Goal: Task Accomplishment & Management: Use online tool/utility

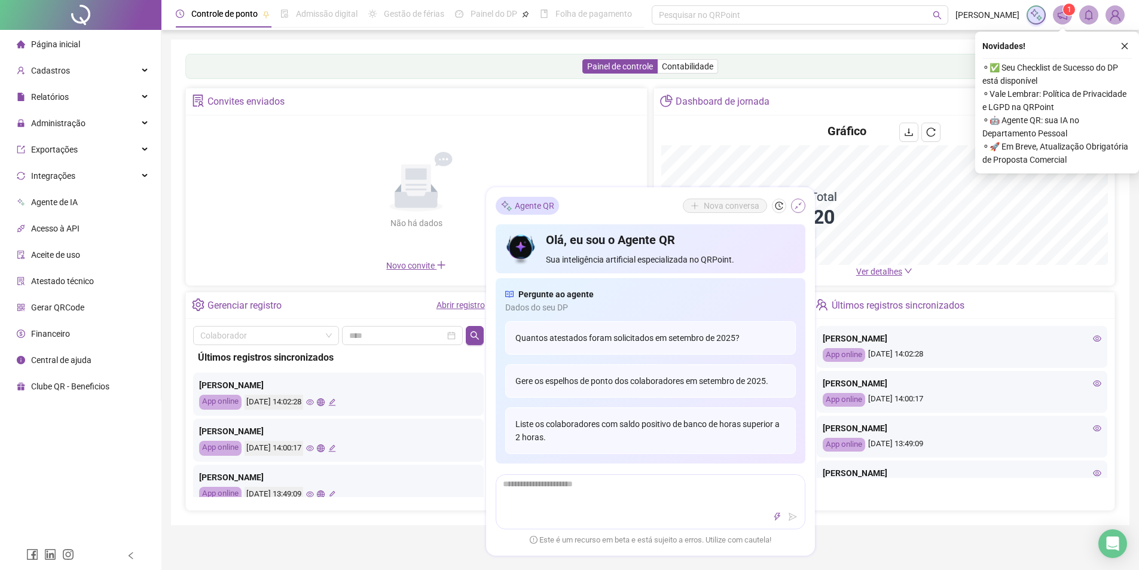
click at [797, 207] on icon "shrink" at bounding box center [798, 205] width 8 height 8
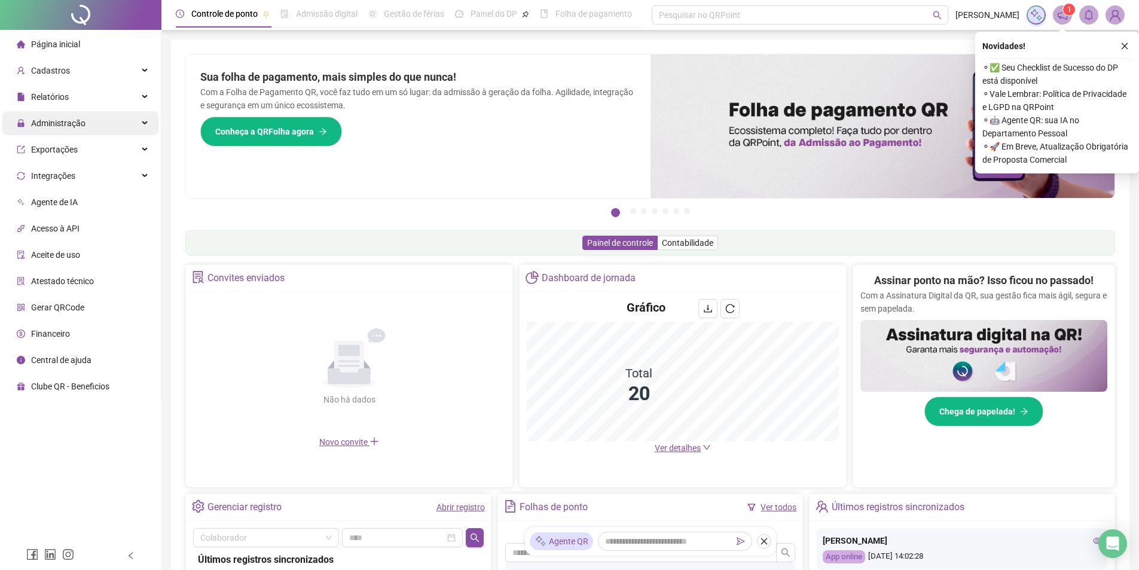
click at [72, 121] on span "Administração" at bounding box center [58, 123] width 54 height 10
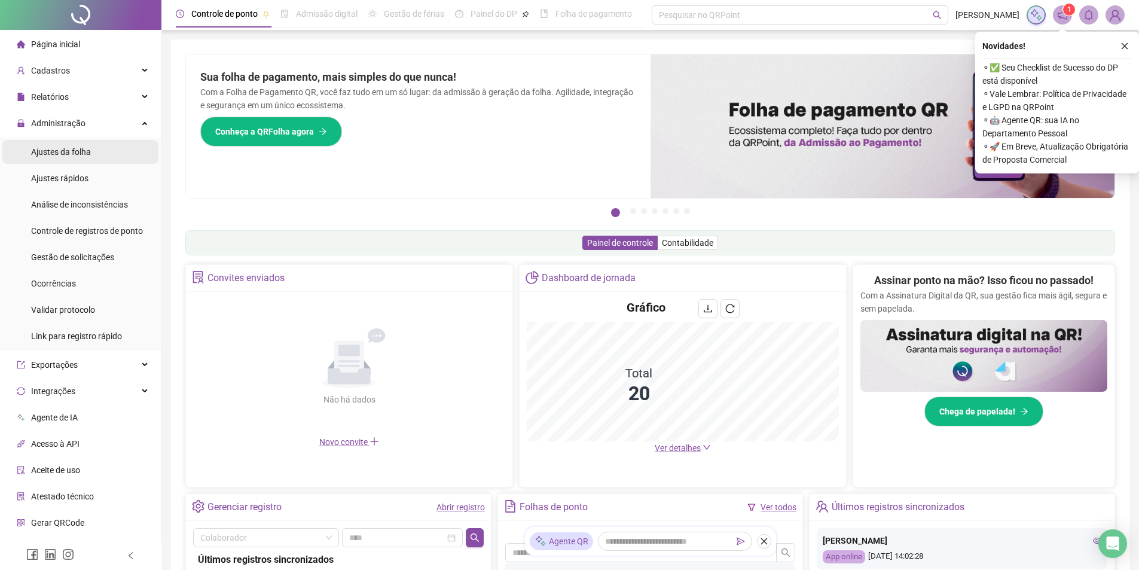
click at [88, 148] on span "Ajustes da folha" at bounding box center [61, 152] width 60 height 10
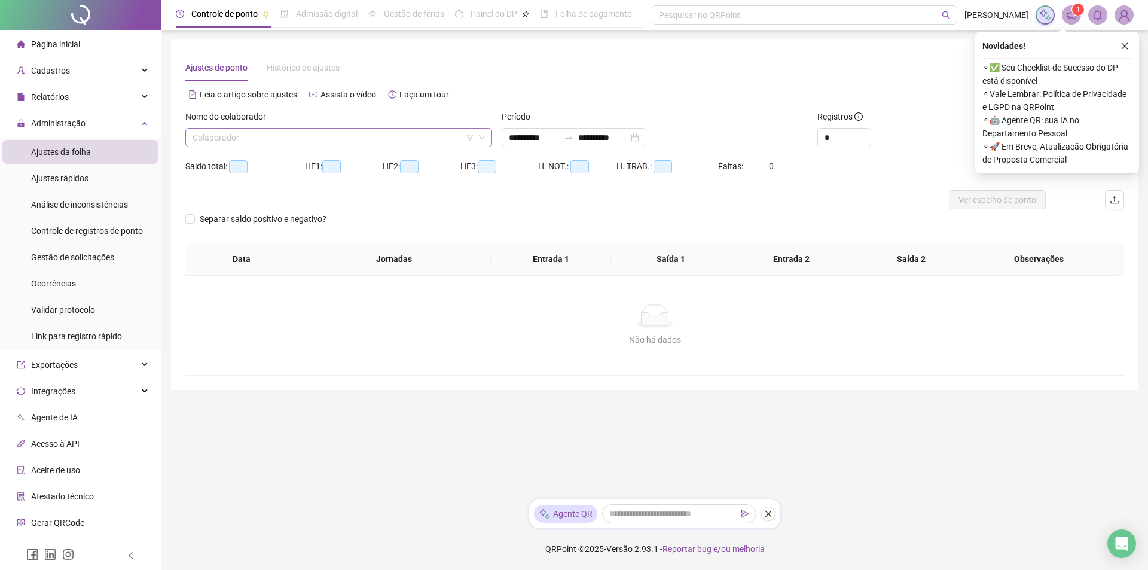
click at [289, 137] on input "search" at bounding box center [333, 138] width 282 height 18
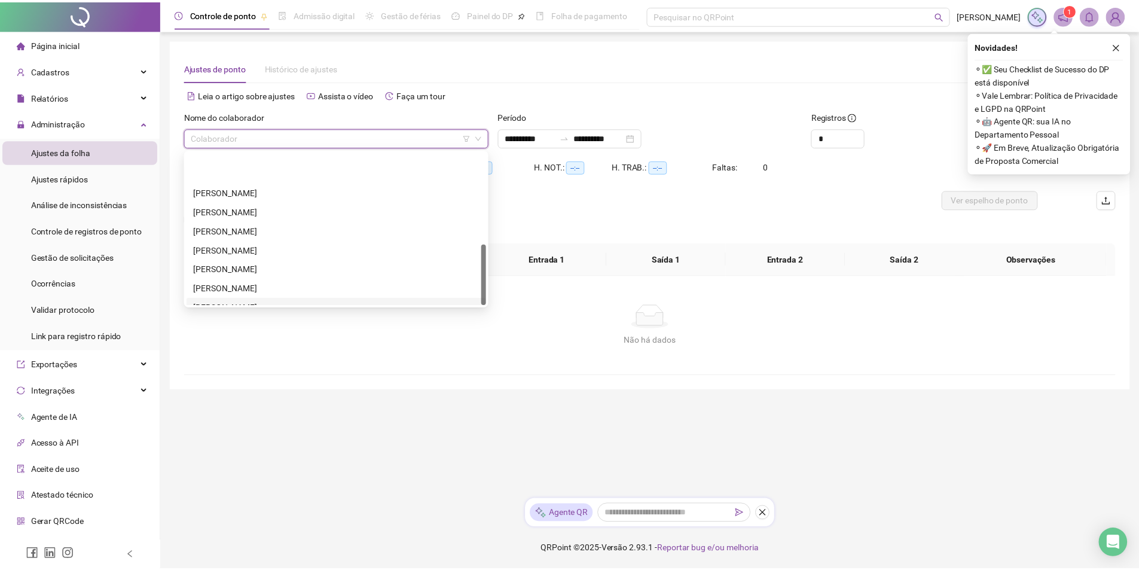
scroll to position [230, 0]
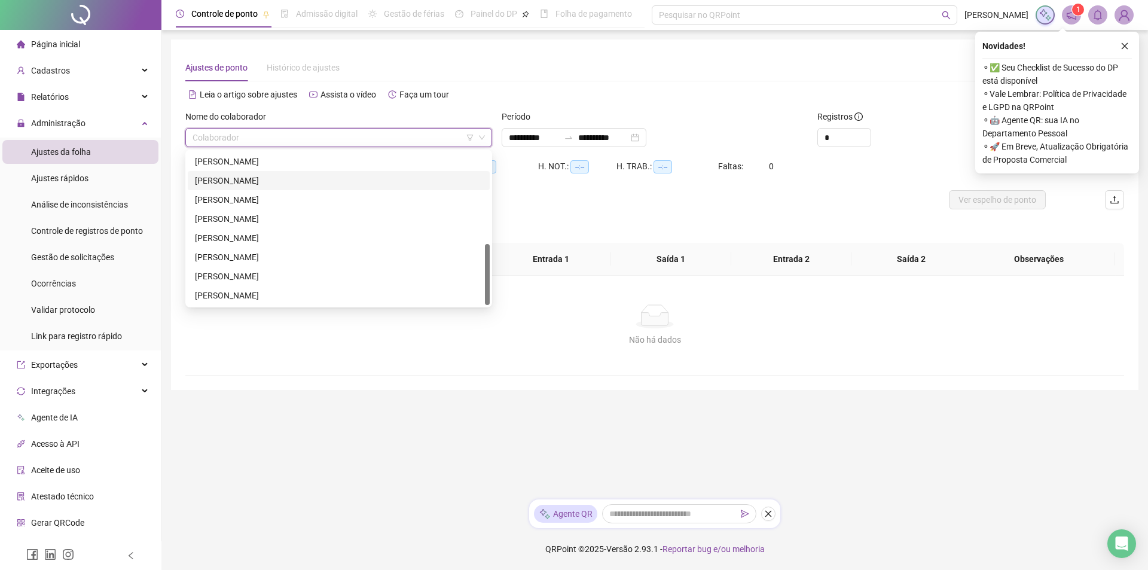
click at [269, 178] on div "[PERSON_NAME]" at bounding box center [339, 180] width 288 height 13
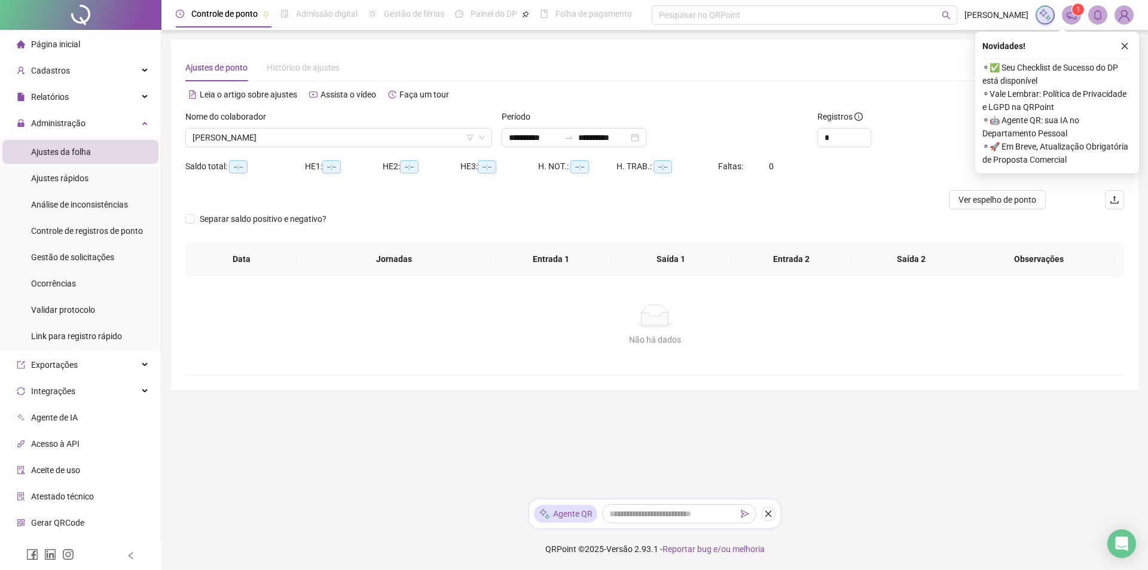
drag, startPoint x: 1123, startPoint y: 45, endPoint x: 937, endPoint y: 66, distance: 187.7
click at [1123, 46] on icon "close" at bounding box center [1124, 46] width 8 height 8
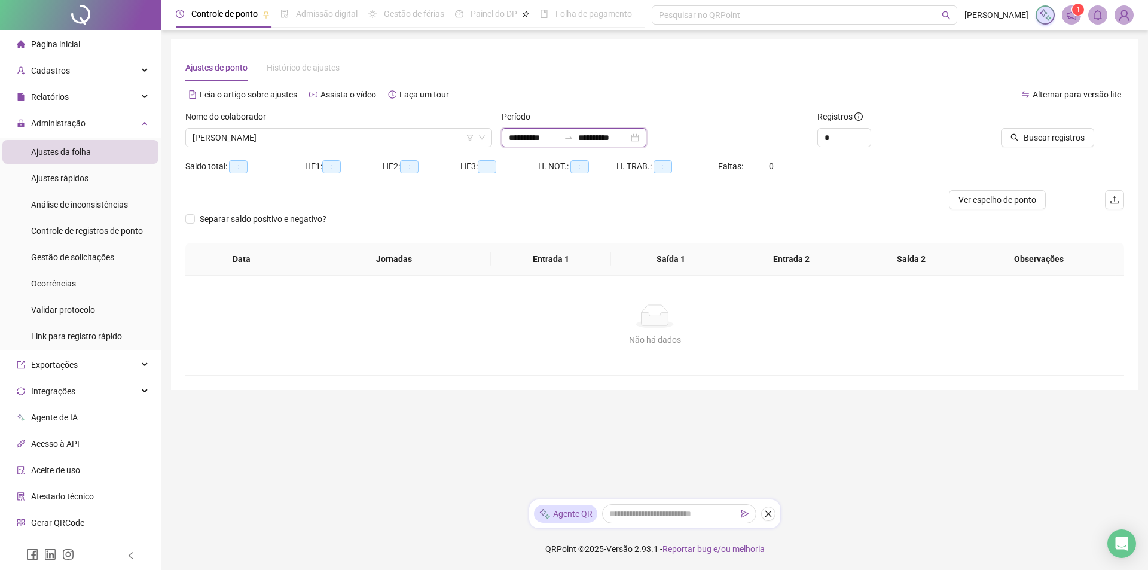
click at [592, 138] on input "**********" at bounding box center [603, 137] width 50 height 13
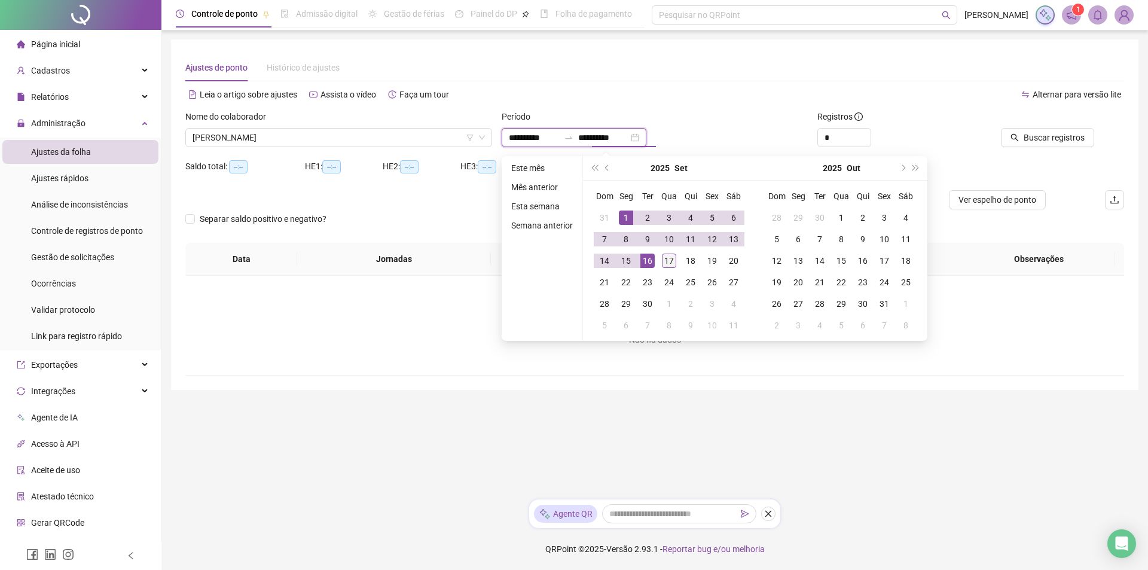
type input "**********"
click at [663, 256] on div "17" at bounding box center [669, 260] width 14 height 14
type input "**********"
click at [626, 209] on td "1" at bounding box center [626, 218] width 22 height 22
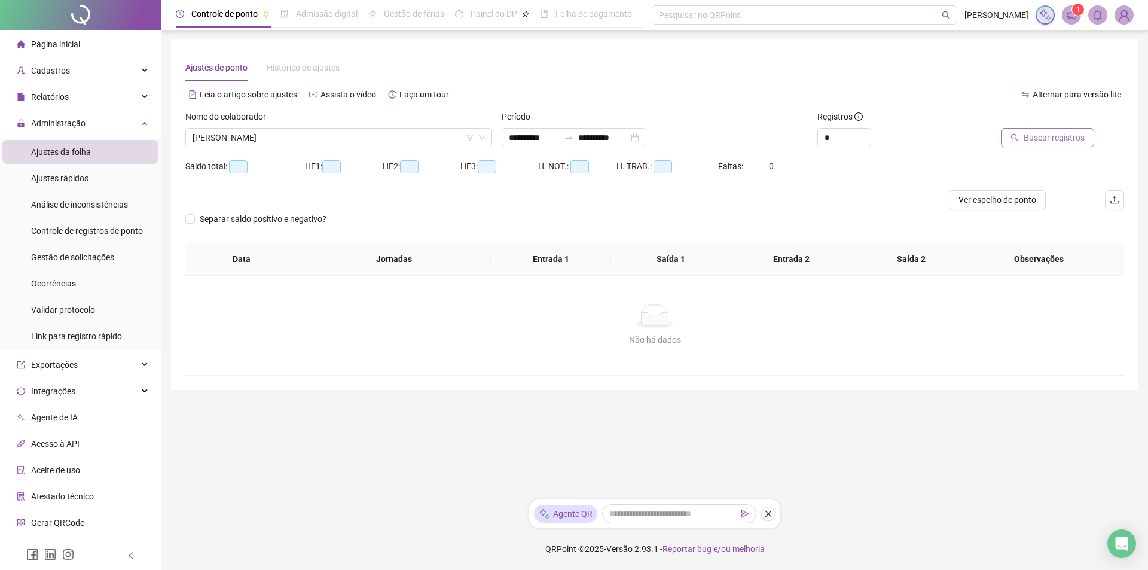
click at [1025, 134] on button "Buscar registros" at bounding box center [1047, 137] width 93 height 19
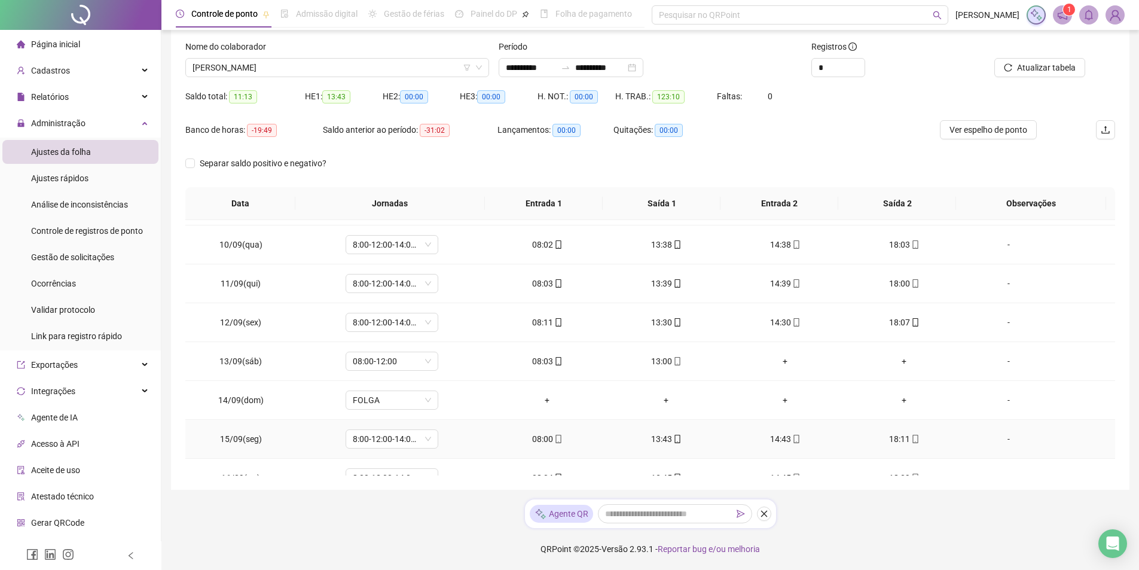
scroll to position [405, 0]
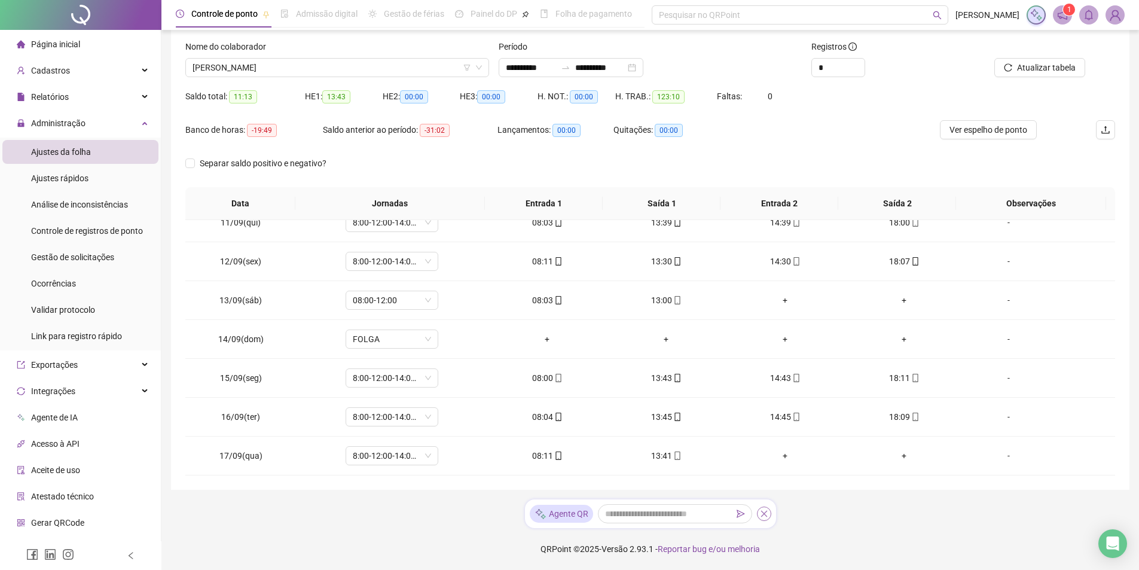
click at [768, 515] on icon "close" at bounding box center [764, 513] width 8 height 8
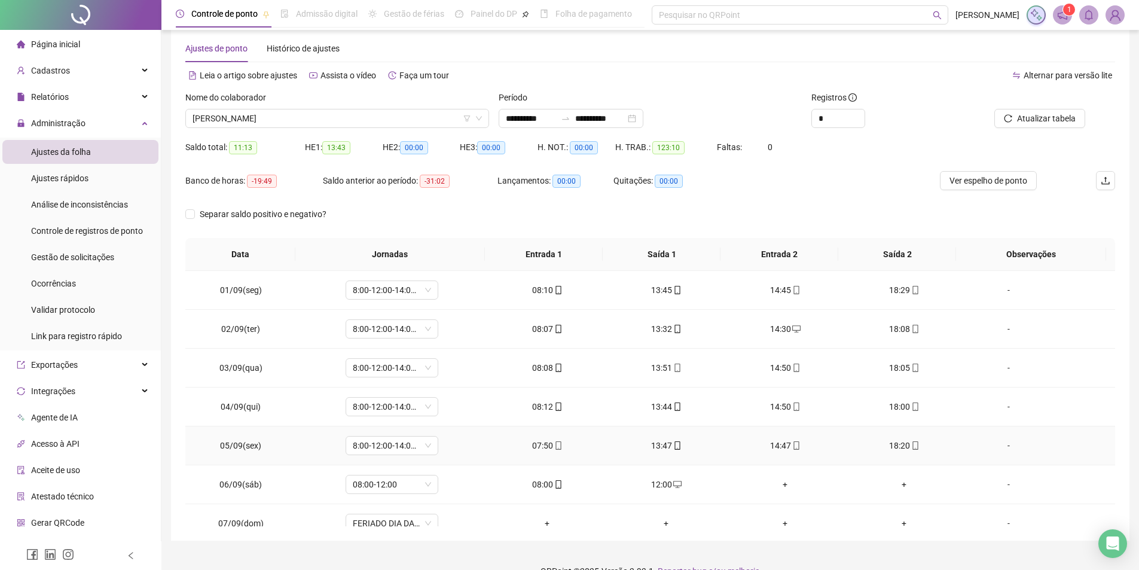
scroll to position [0, 0]
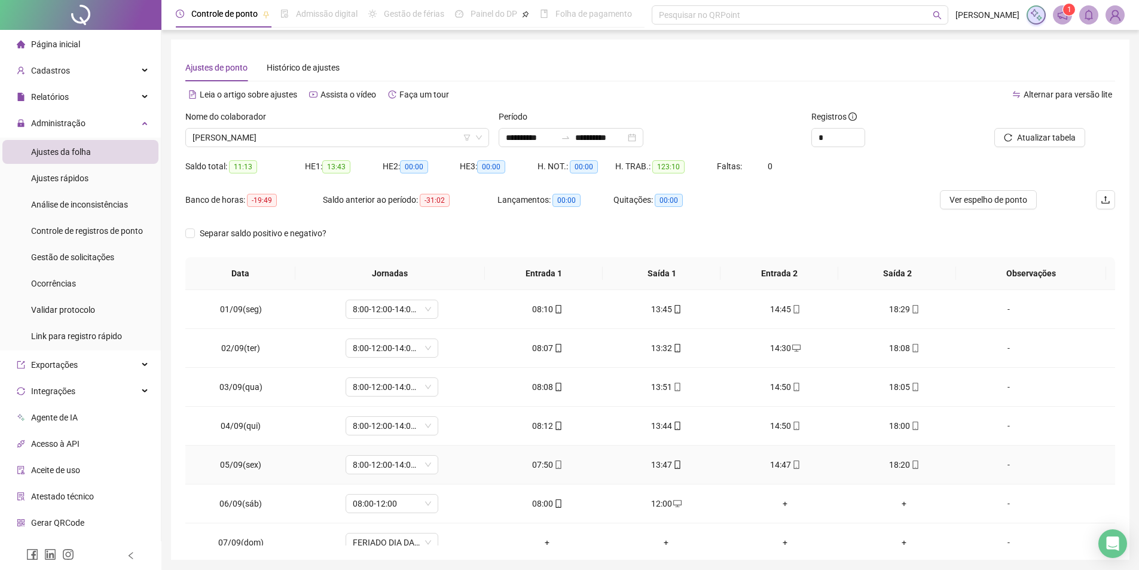
click at [557, 463] on icon "mobile" at bounding box center [557, 464] width 5 height 8
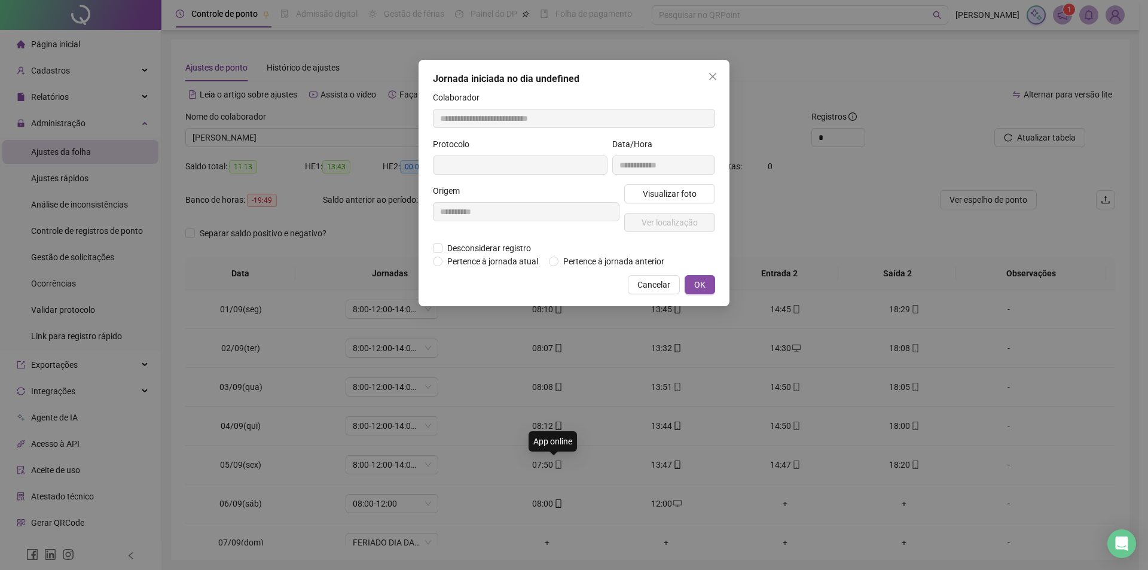
type input "**********"
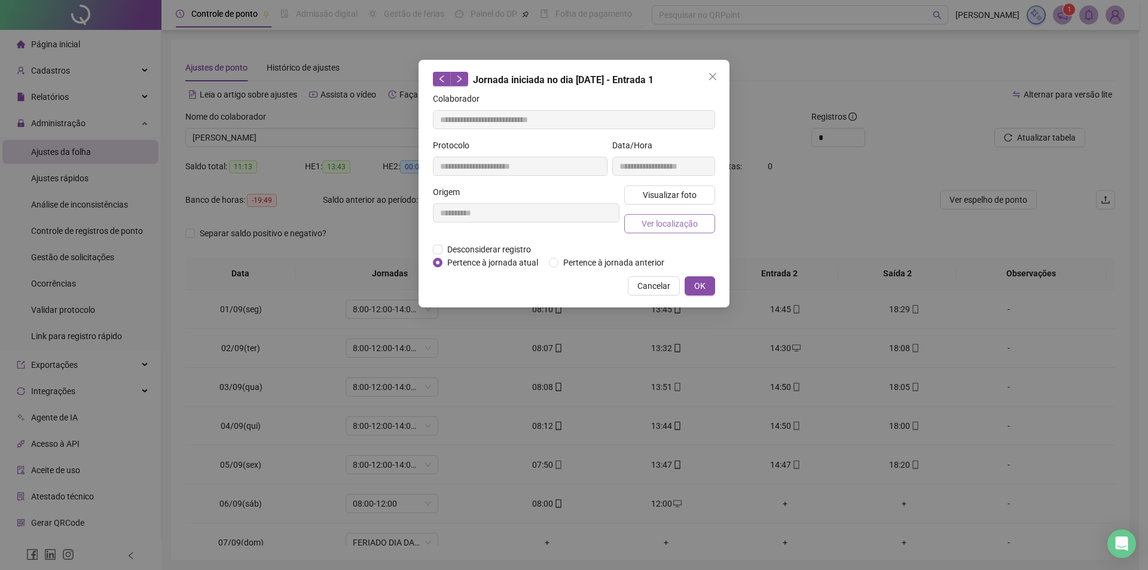
click at [679, 218] on span "Ver localização" at bounding box center [669, 223] width 56 height 13
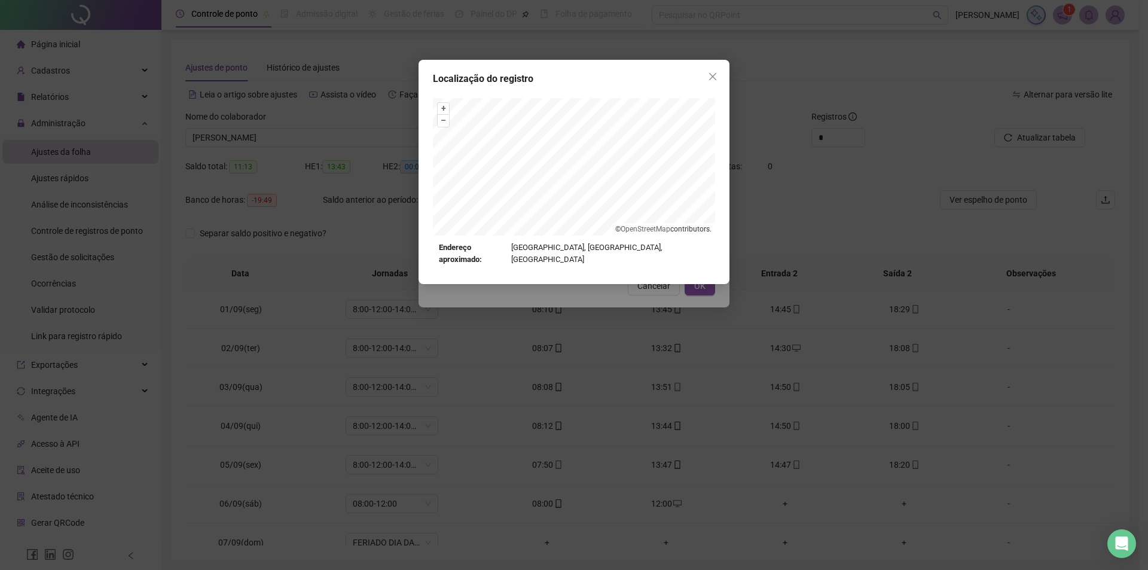
drag, startPoint x: 762, startPoint y: 301, endPoint x: 756, endPoint y: 300, distance: 6.6
click at [762, 301] on div "Localização do registro + – ⇧ › © OpenStreetMap contributors. Endereço aproxima…" at bounding box center [574, 285] width 1148 height 570
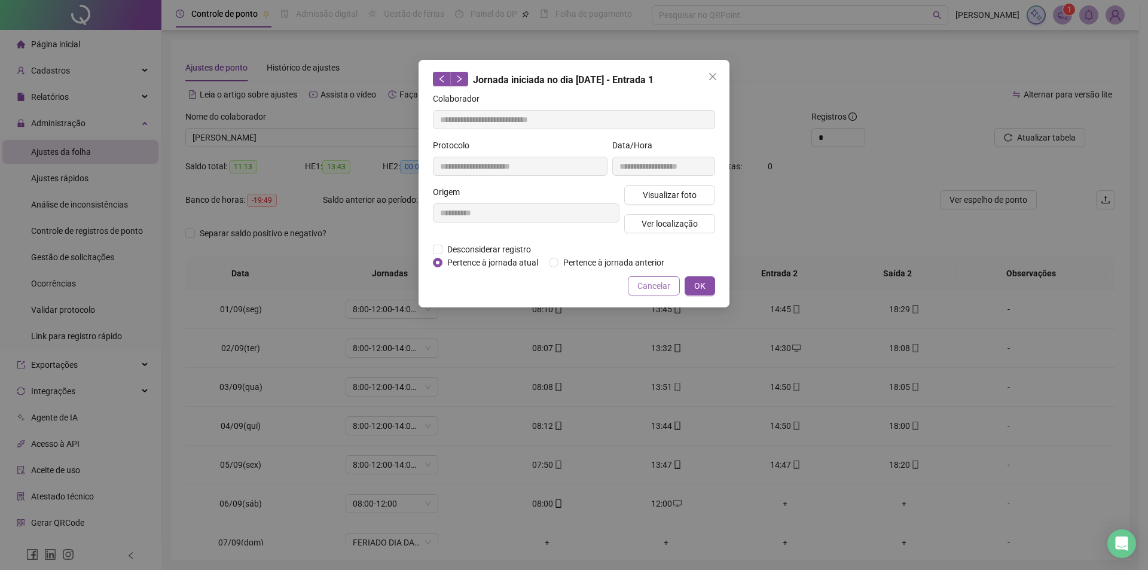
click at [667, 285] on span "Cancelar" at bounding box center [653, 285] width 33 height 13
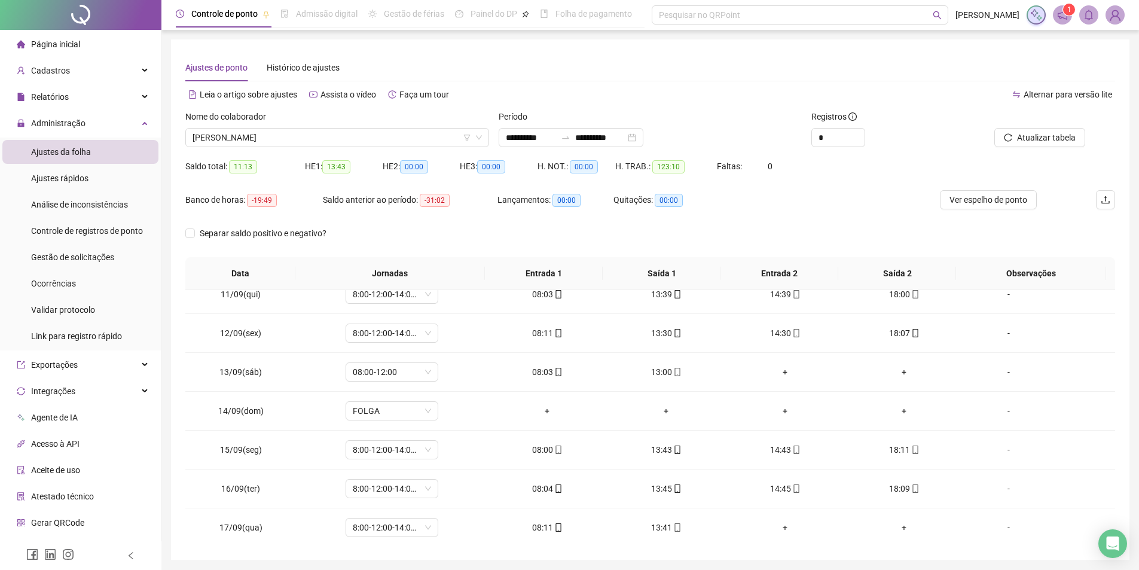
scroll to position [405, 0]
